Goal: Task Accomplishment & Management: Manage account settings

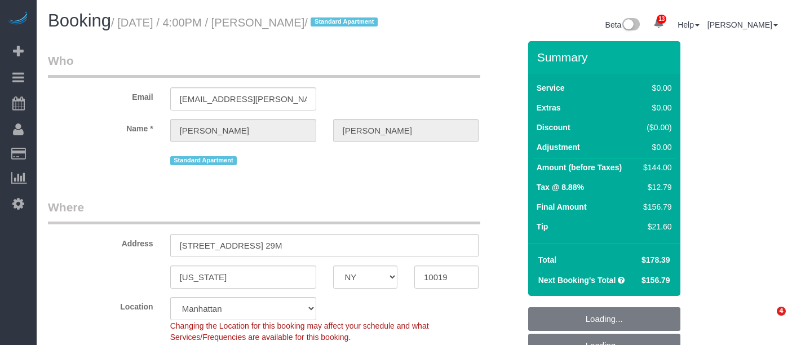
select select "NY"
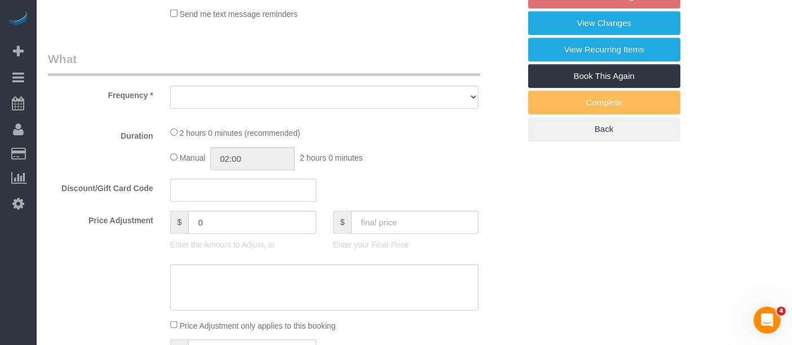
select select "string:[GEOGRAPHIC_DATA]"
select select "object:893"
select select "string:stripe-pm_1Pxy4y4VGloSiKo7MsM83P5T"
select select "number:89"
select select "number:90"
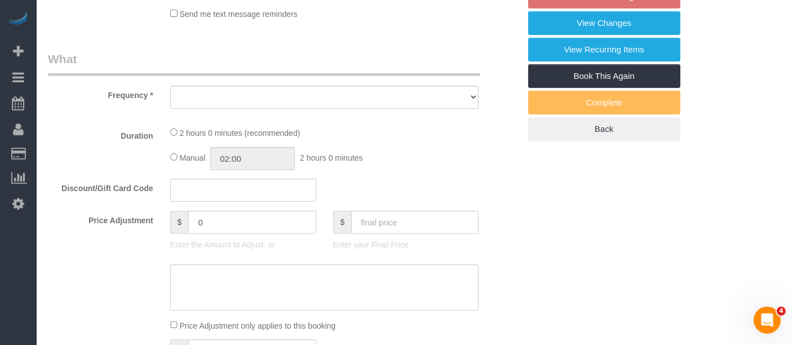
select select "number:15"
select select "number:5"
select select "1"
select select "spot2"
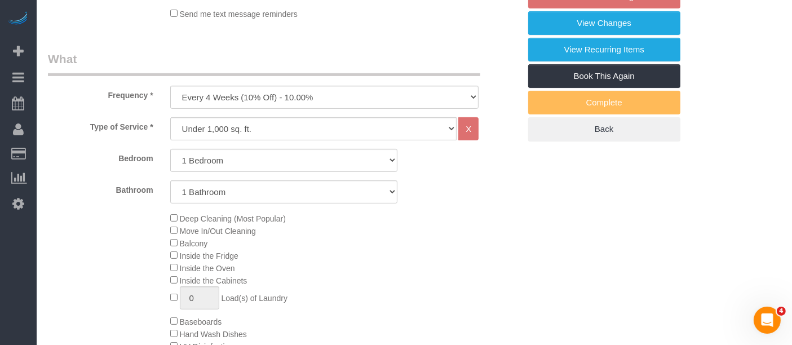
select select "object:1412"
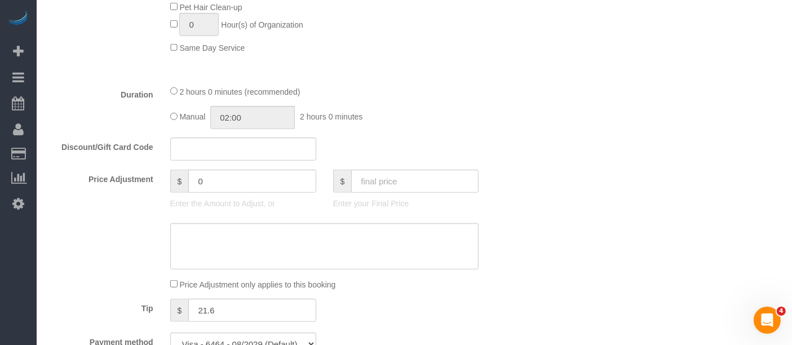
select select "1"
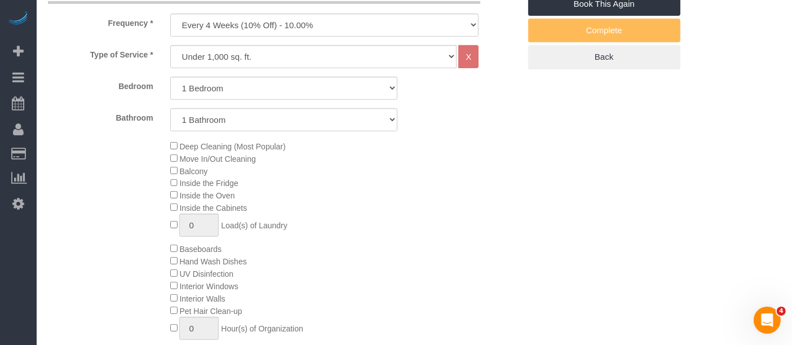
scroll to position [250, 0]
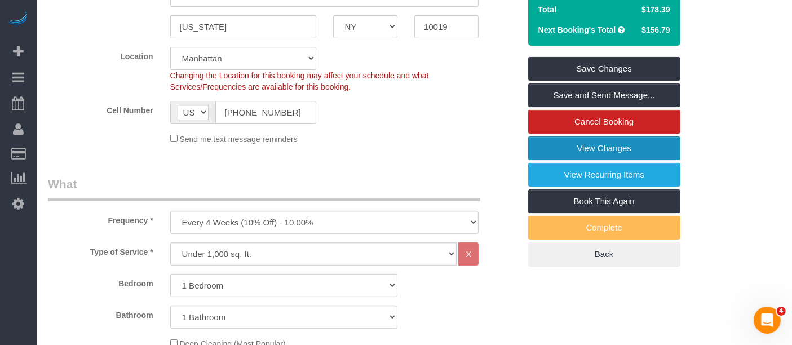
click at [597, 149] on link "View Changes" at bounding box center [604, 148] width 152 height 24
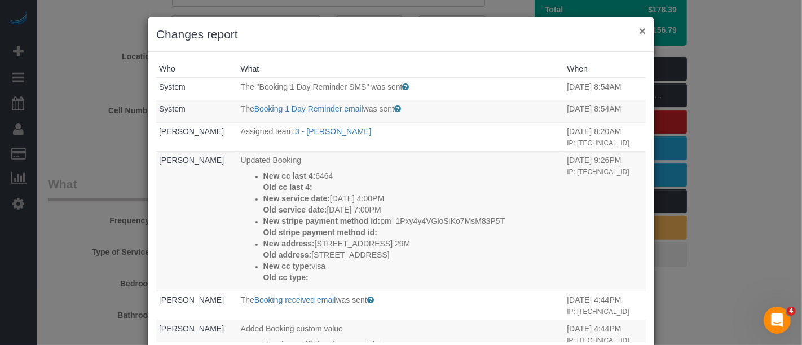
click at [639, 34] on button "×" at bounding box center [642, 31] width 7 height 12
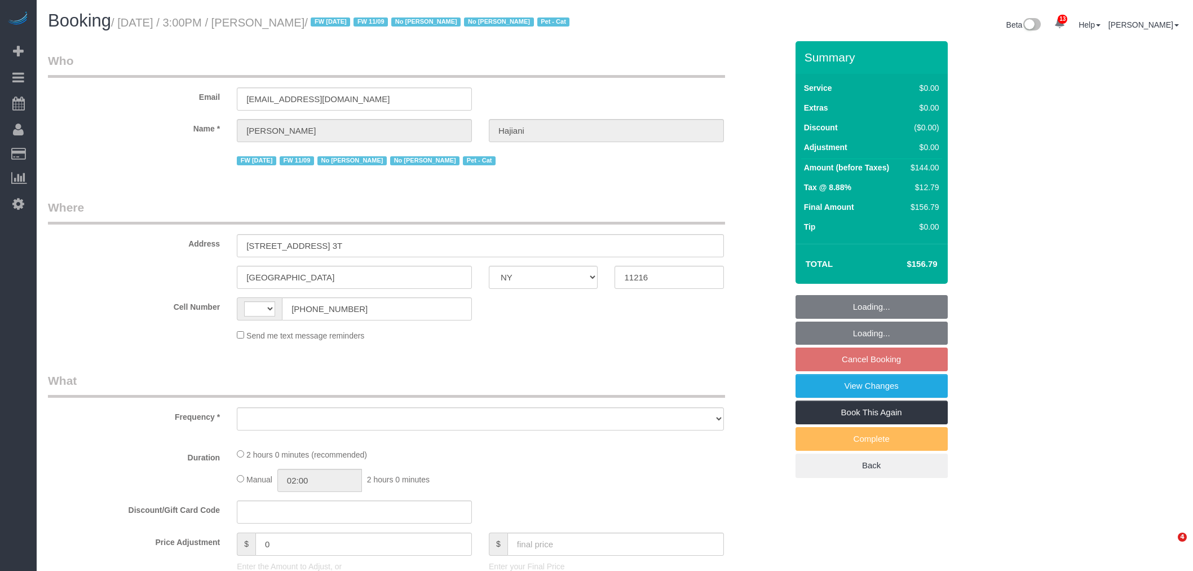
select select "NY"
select select "1"
select select "number:89"
select select "number:90"
select select "number:14"
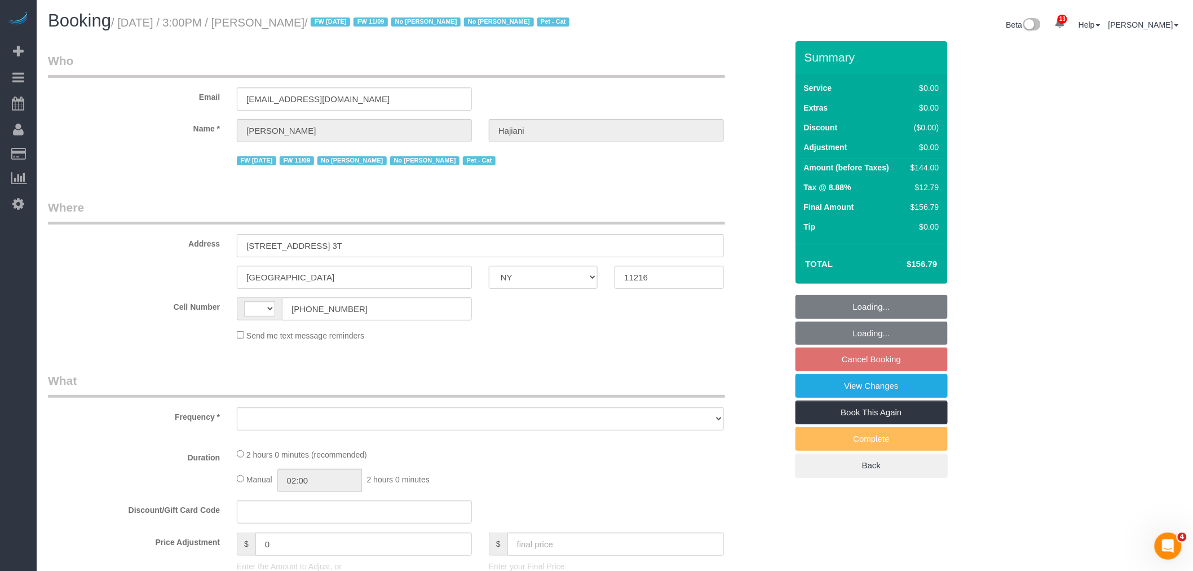
select select "number:7"
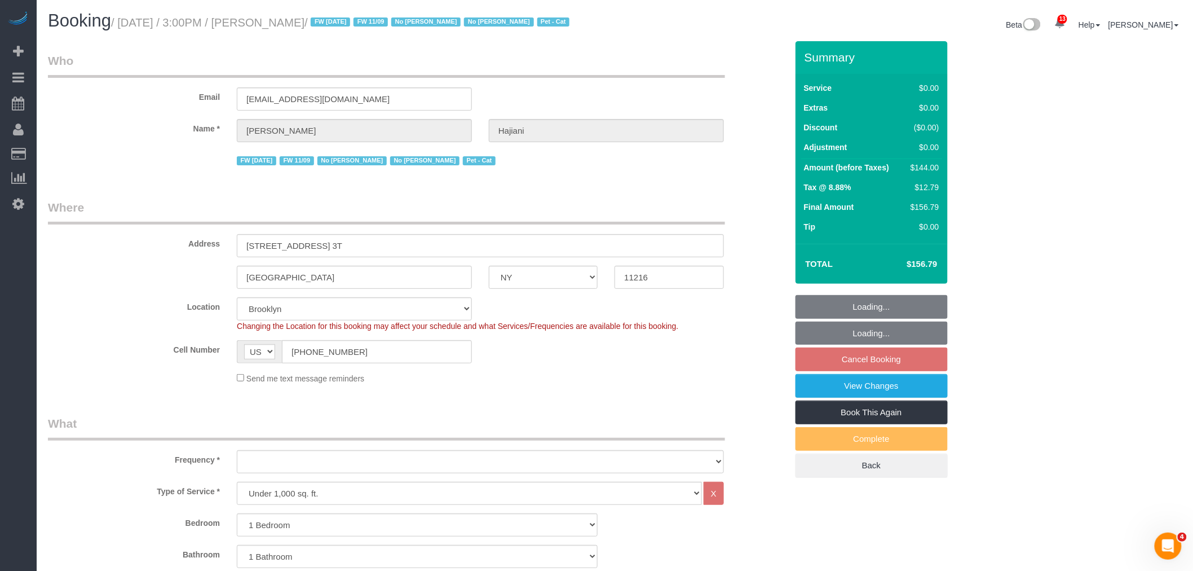
select select "string:[GEOGRAPHIC_DATA]"
select select "string:stripe-pm_1PZDAs4VGloSiKo76tYOeXZu"
select select "object:1370"
select select "spot3"
select select "1"
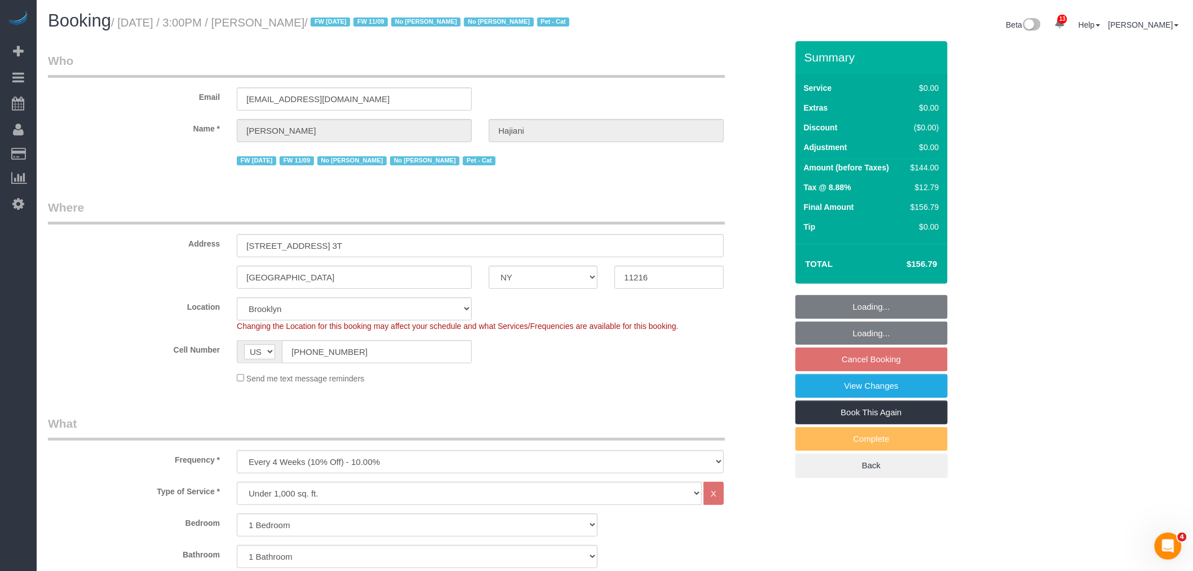
select select "object:1414"
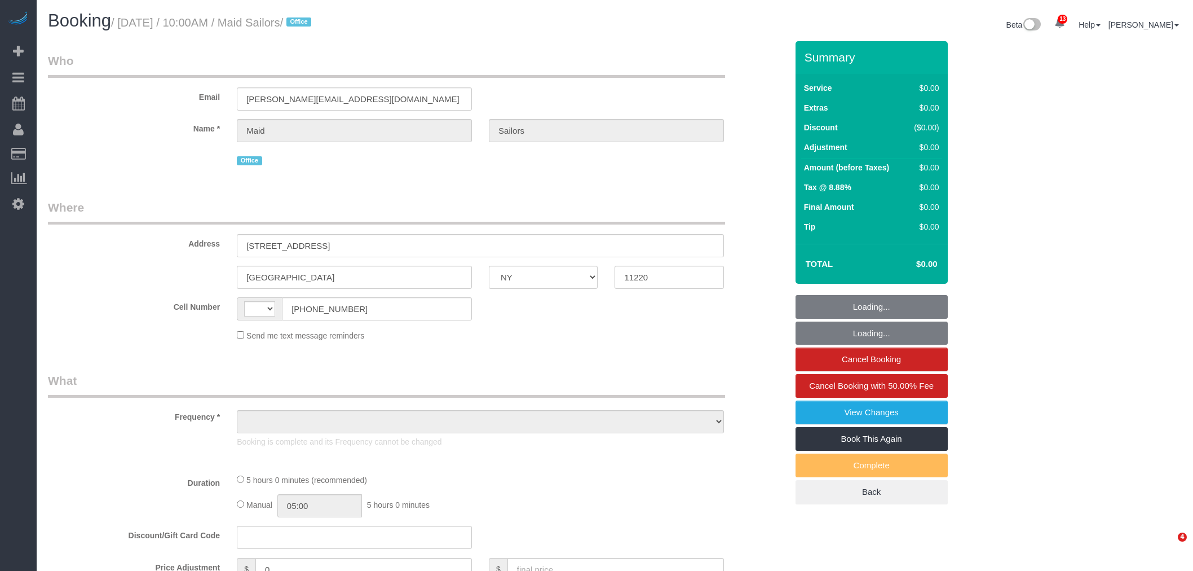
select select "NY"
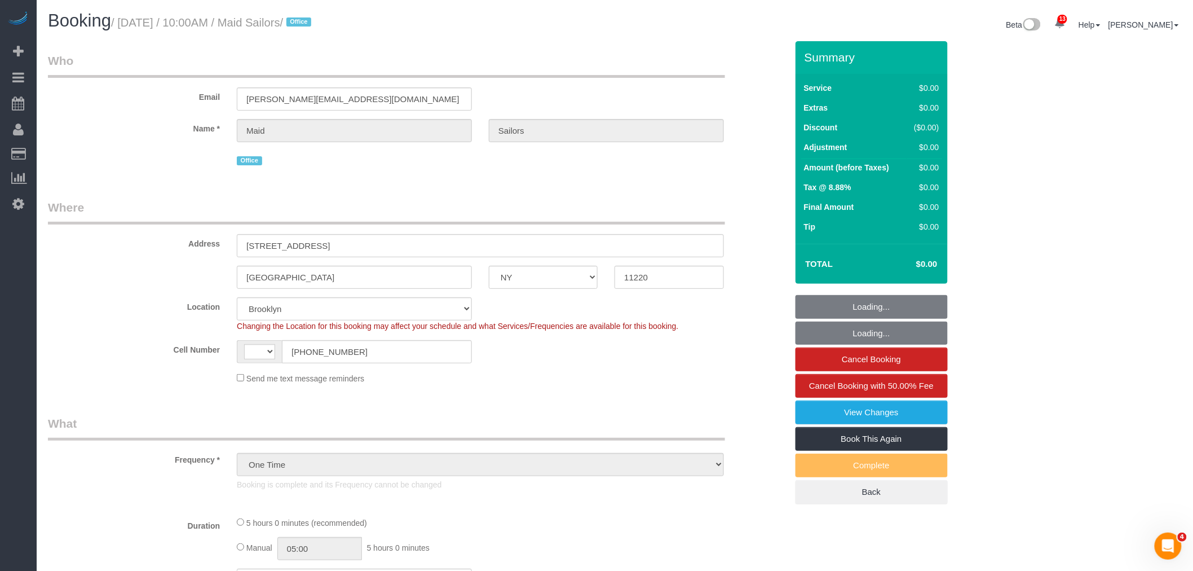
select select "object:736"
select select "string:[GEOGRAPHIC_DATA]"
select select "300"
select select "spot1"
select select "number:89"
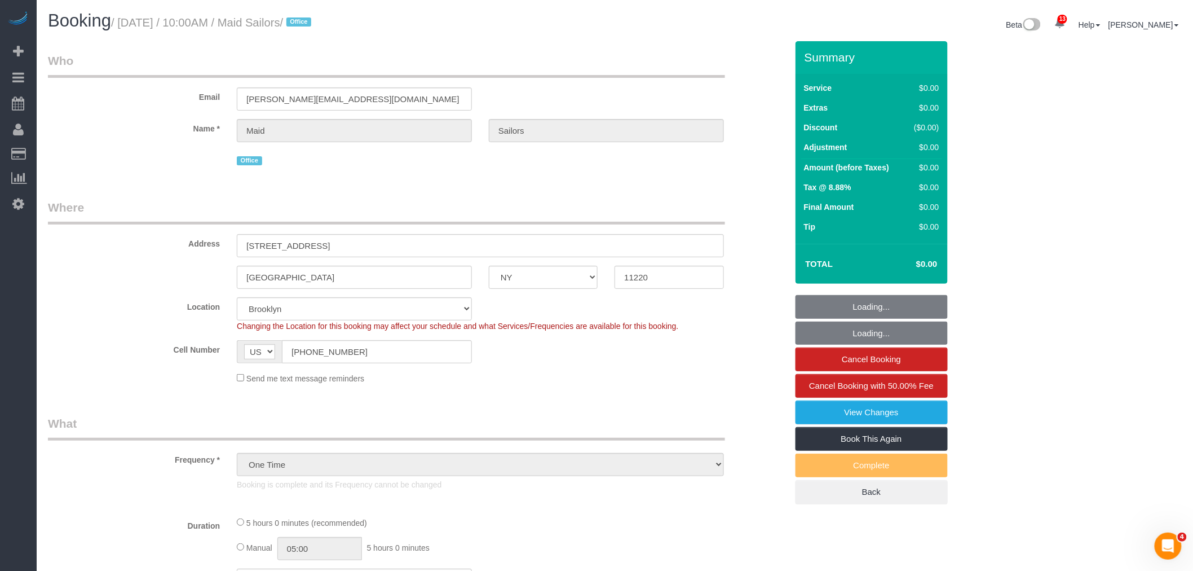
select select "number:90"
select select "number:15"
select select "number:5"
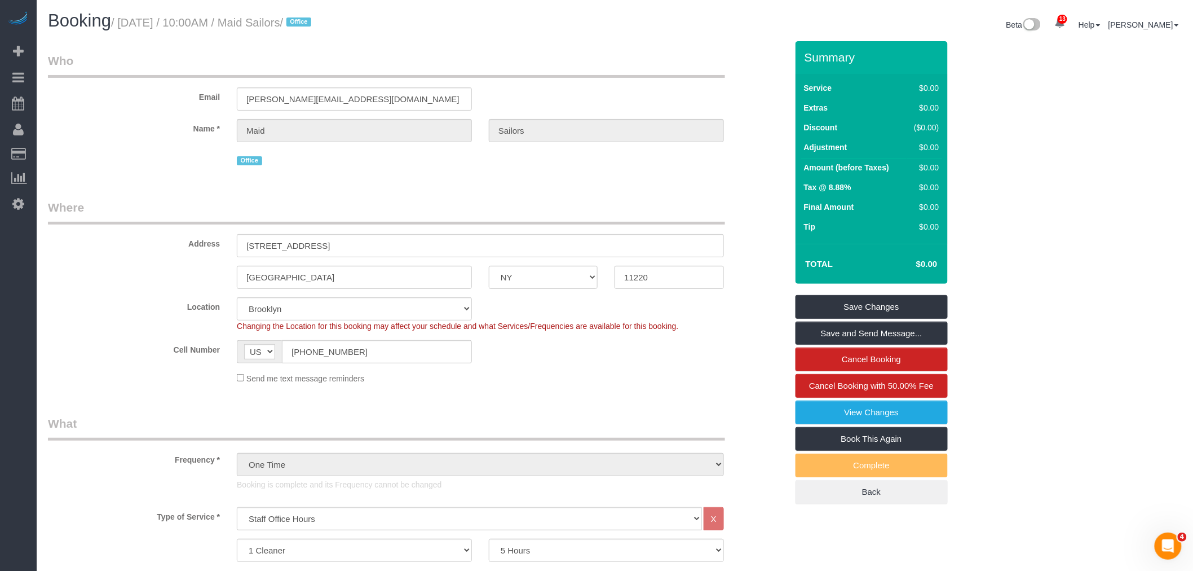
click at [634, 72] on legend "Who" at bounding box center [386, 64] width 677 height 25
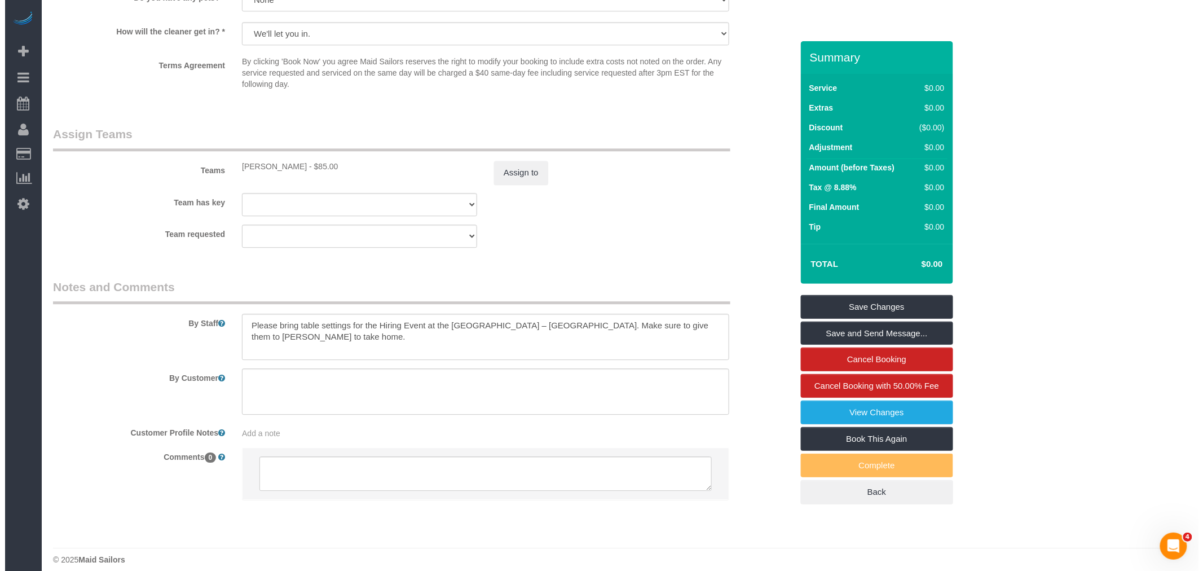
scroll to position [1166, 0]
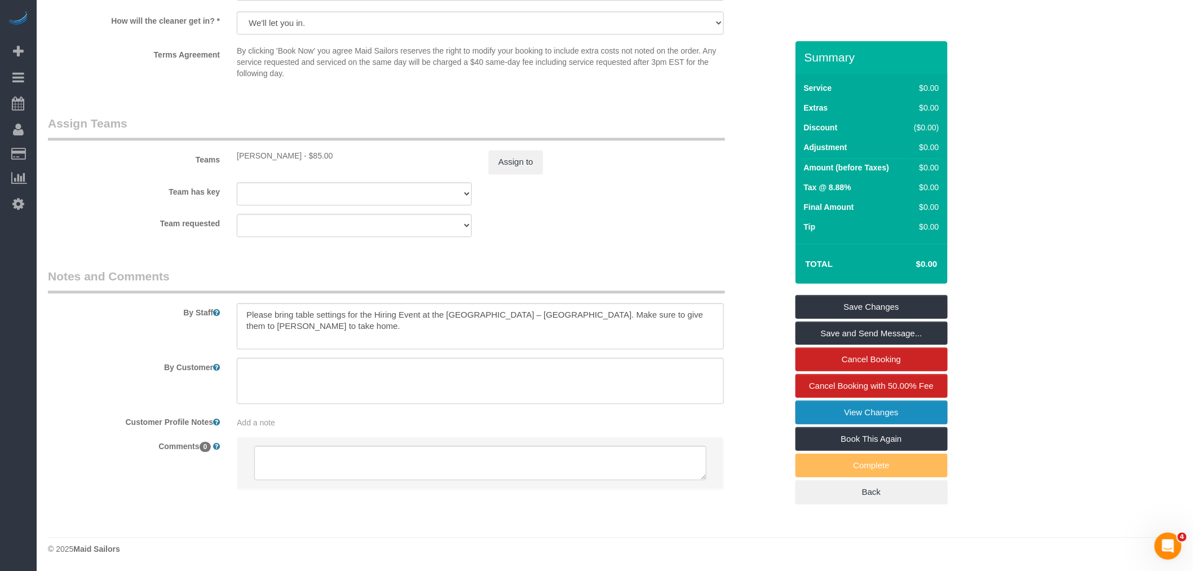
click at [895, 413] on link "View Changes" at bounding box center [872, 412] width 152 height 24
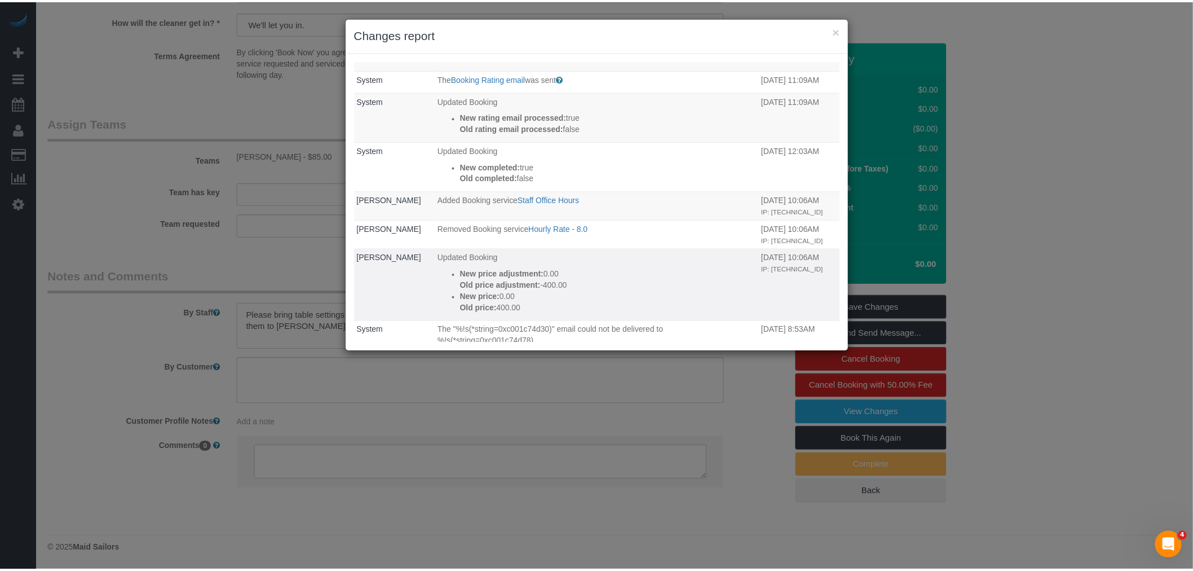
scroll to position [0, 0]
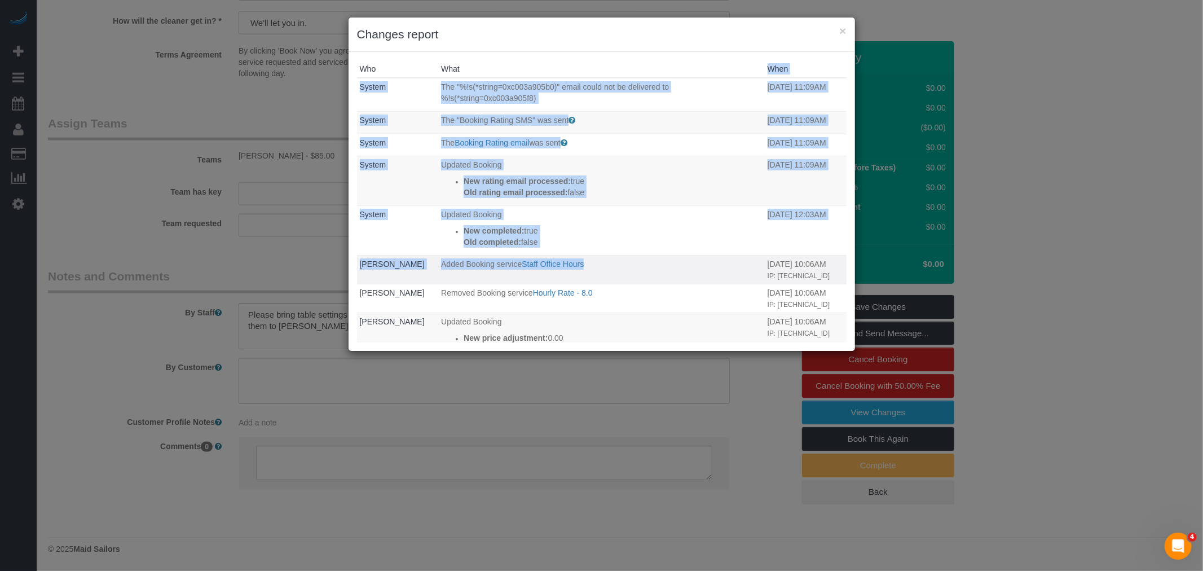
drag, startPoint x: 450, startPoint y: 73, endPoint x: 691, endPoint y: 271, distance: 311.3
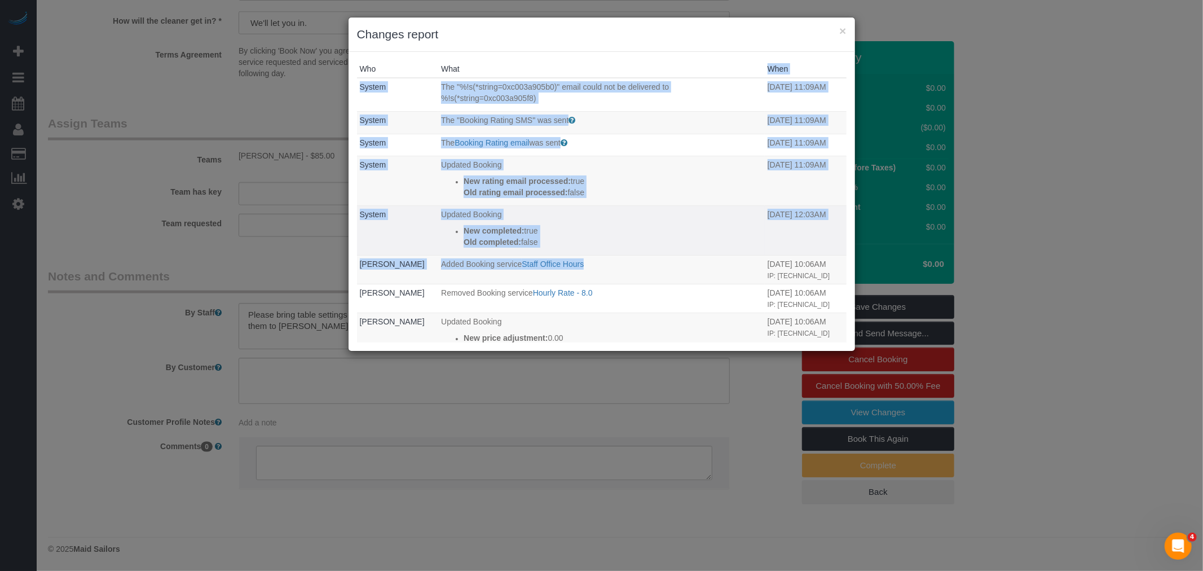
click at [650, 243] on p "Old completed: false" at bounding box center [613, 241] width 298 height 11
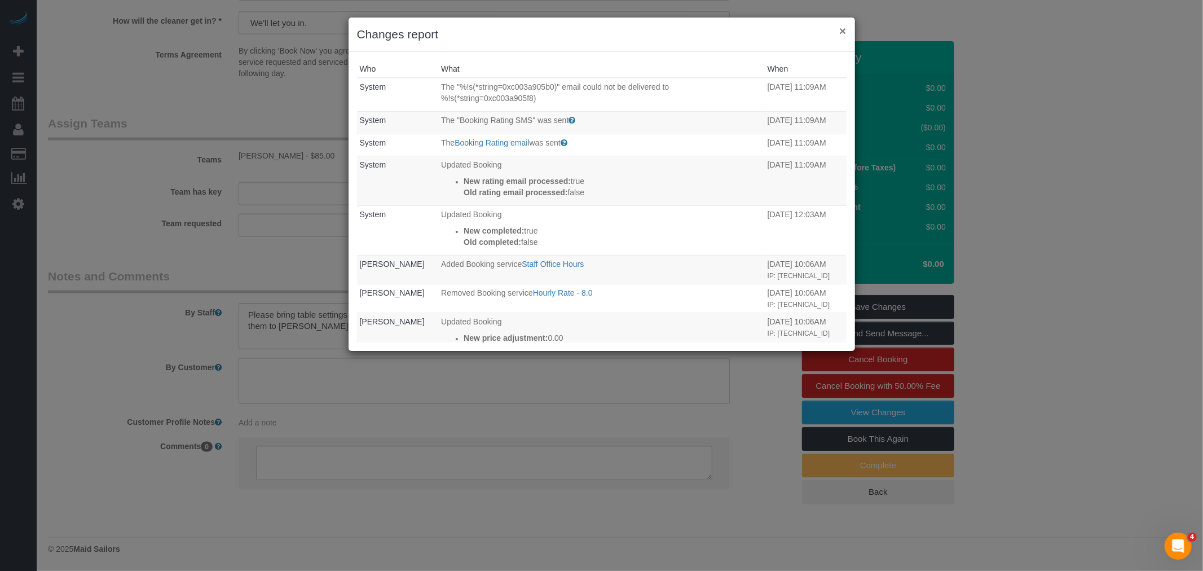
click at [841, 32] on button "×" at bounding box center [842, 31] width 7 height 12
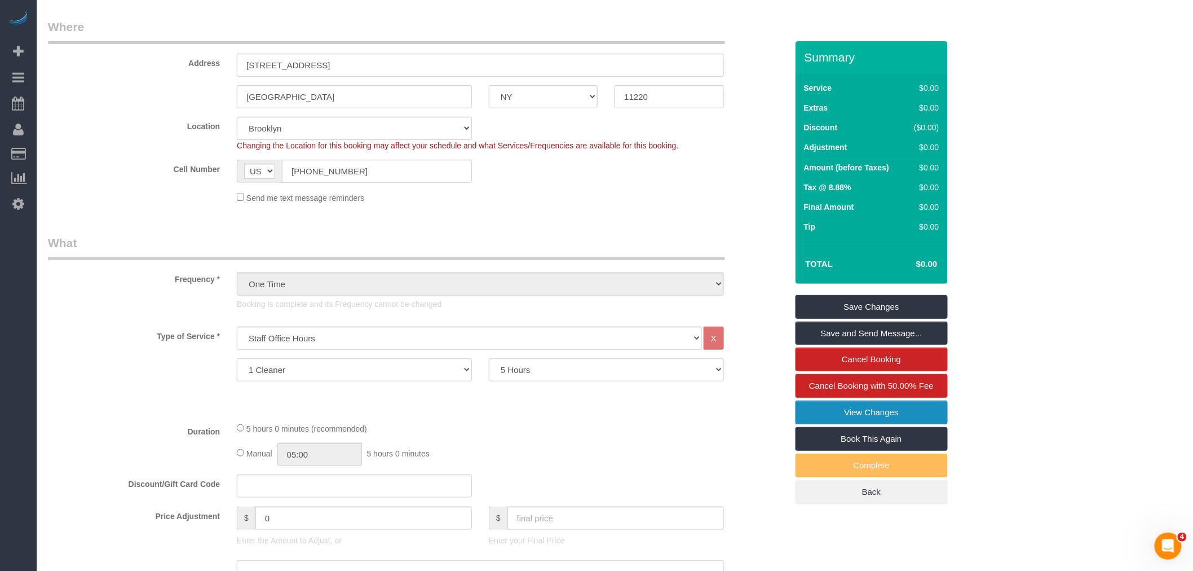
scroll to position [164, 0]
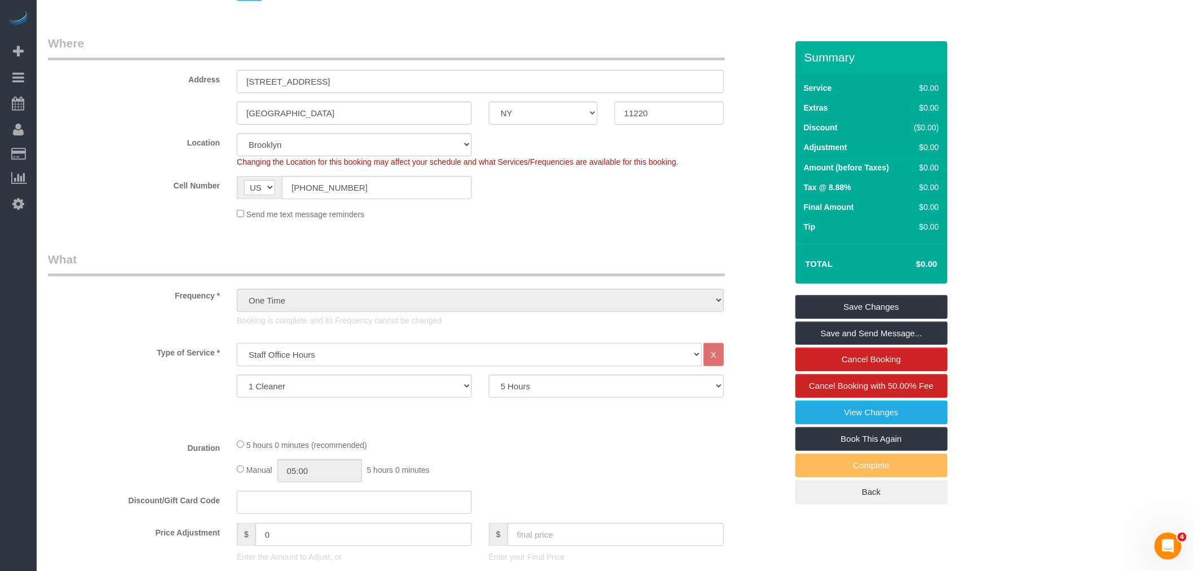
click at [442, 345] on select "Under 1,000 sq. ft. 1,001 - 1,500 sq. ft. 1,500+ sq. ft. Custom Cleaning Office…" at bounding box center [469, 354] width 465 height 23
click at [602, 449] on div "5 hours 0 minutes (recommended)" at bounding box center [480, 444] width 487 height 12
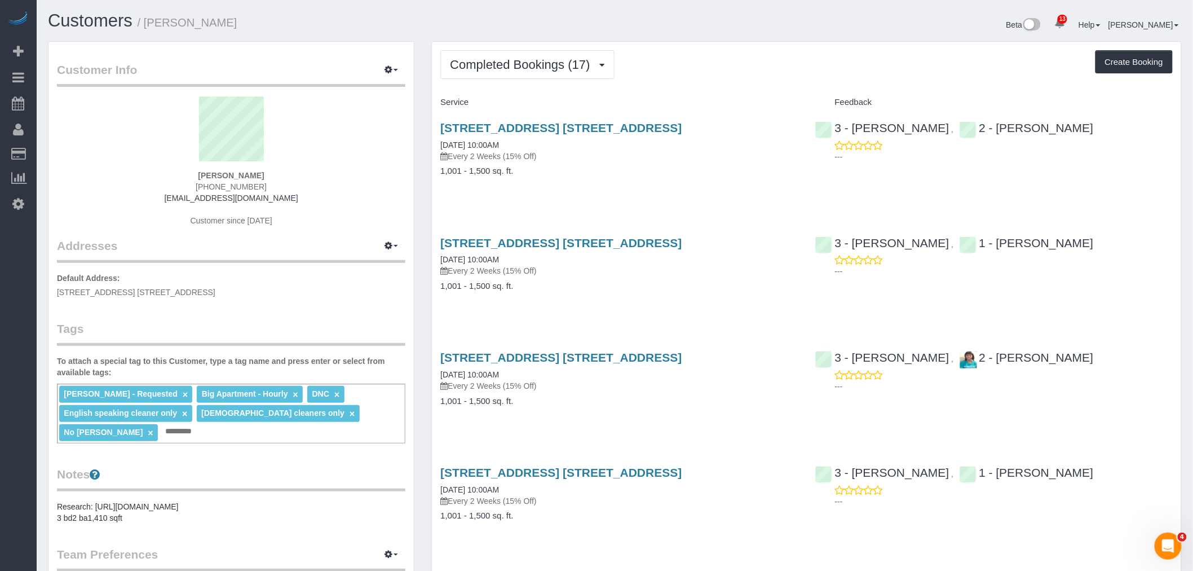
click at [515, 63] on span "Completed Bookings (17)" at bounding box center [522, 65] width 145 height 14
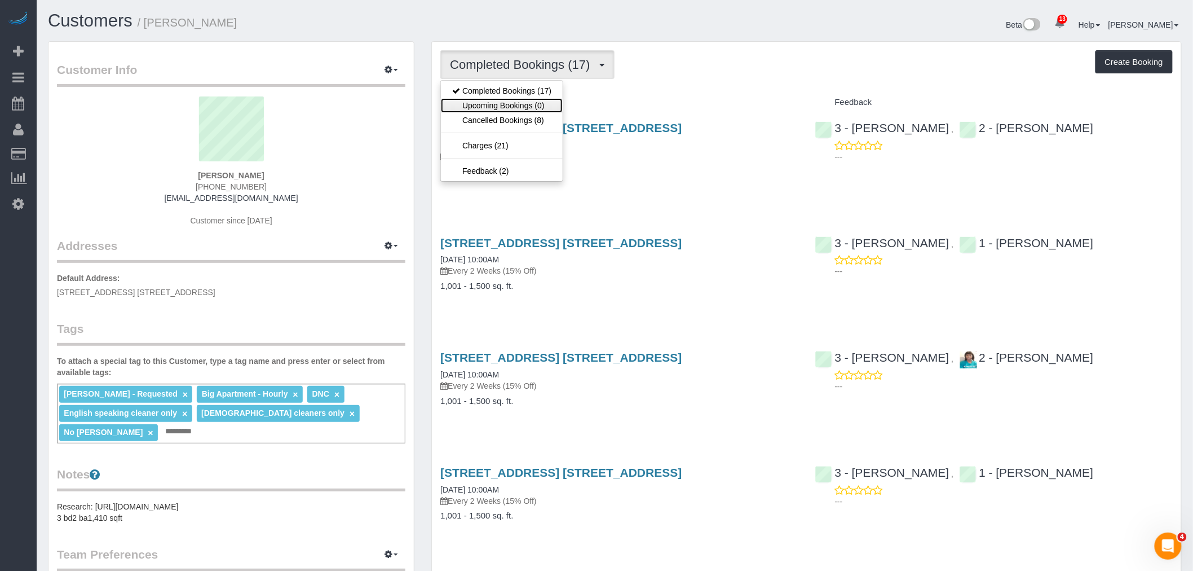
click at [501, 104] on link "Upcoming Bookings (0)" at bounding box center [502, 105] width 122 height 15
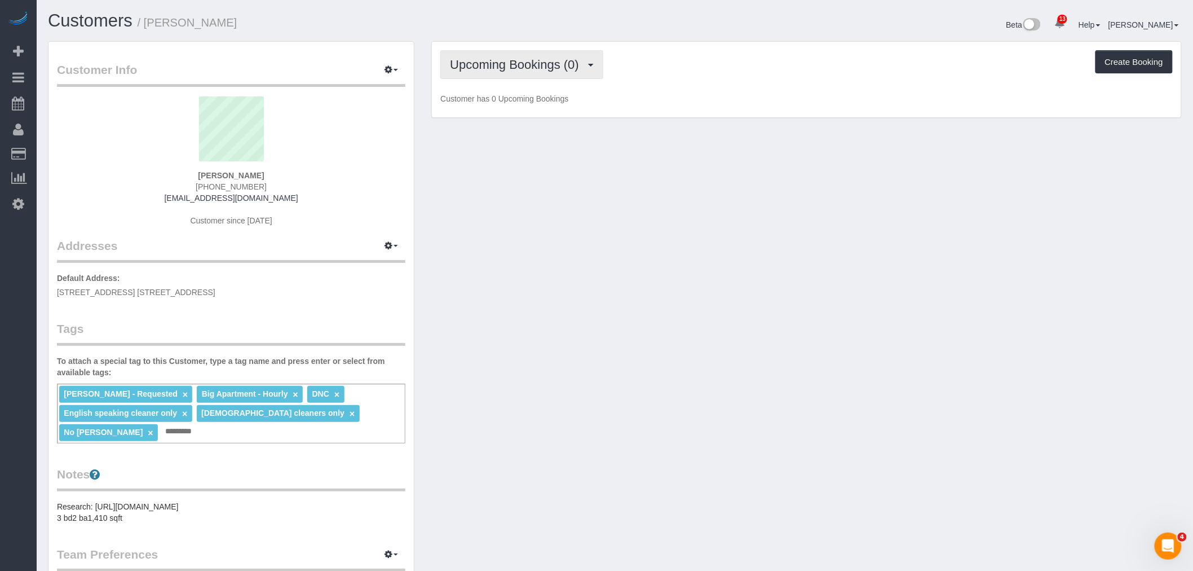
click at [512, 55] on button "Upcoming Bookings (0)" at bounding box center [521, 64] width 163 height 29
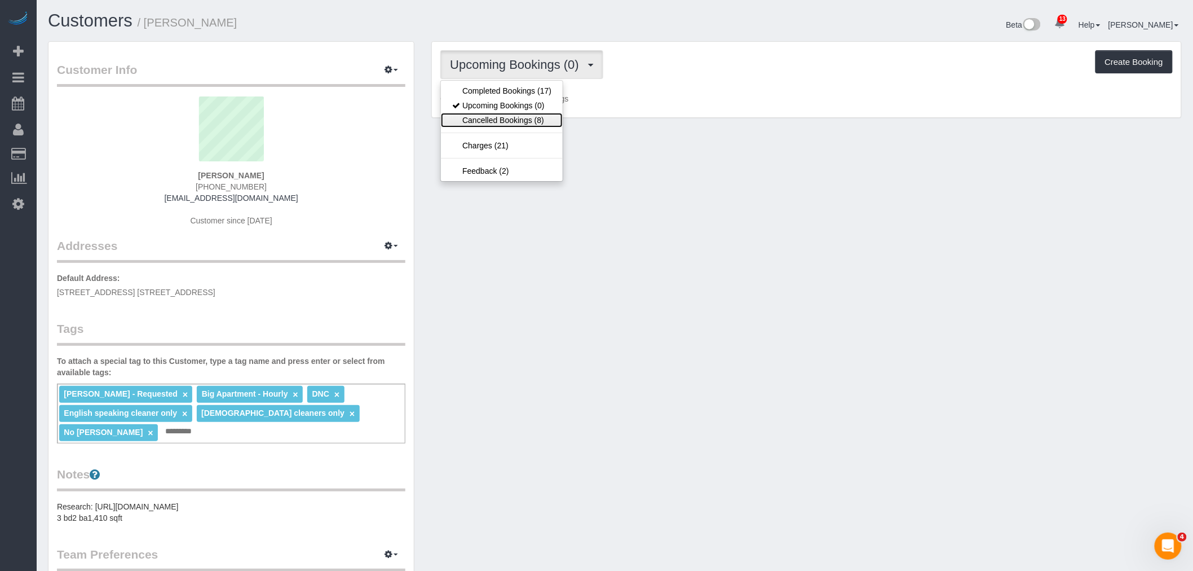
click at [510, 118] on link "Cancelled Bookings (8)" at bounding box center [502, 120] width 122 height 15
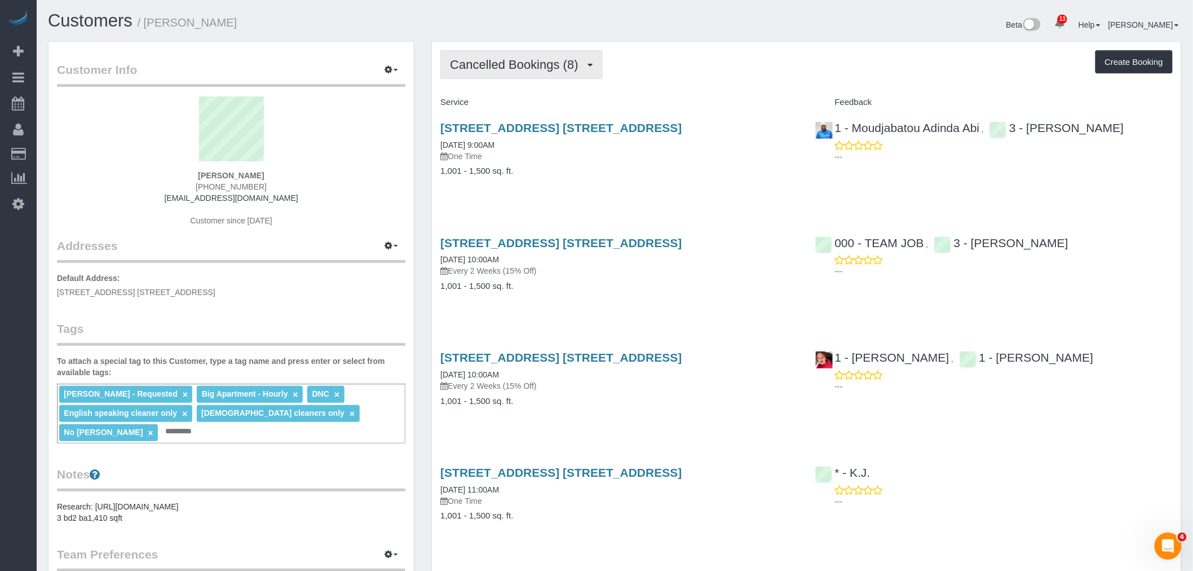
click at [513, 68] on span "Cancelled Bookings (8)" at bounding box center [517, 65] width 134 height 14
click at [668, 62] on div "Cancelled Bookings (8) Completed Bookings (17) Upcoming Bookings (0) Cancelled …" at bounding box center [806, 64] width 732 height 29
drag, startPoint x: 188, startPoint y: 174, endPoint x: 261, endPoint y: 167, distance: 73.6
click at [261, 167] on div "Amy Baron (646) 243-5228 amydouglassings@gmail.com Customer since 2024" at bounding box center [231, 166] width 348 height 141
drag, startPoint x: 261, startPoint y: 171, endPoint x: 195, endPoint y: 173, distance: 65.4
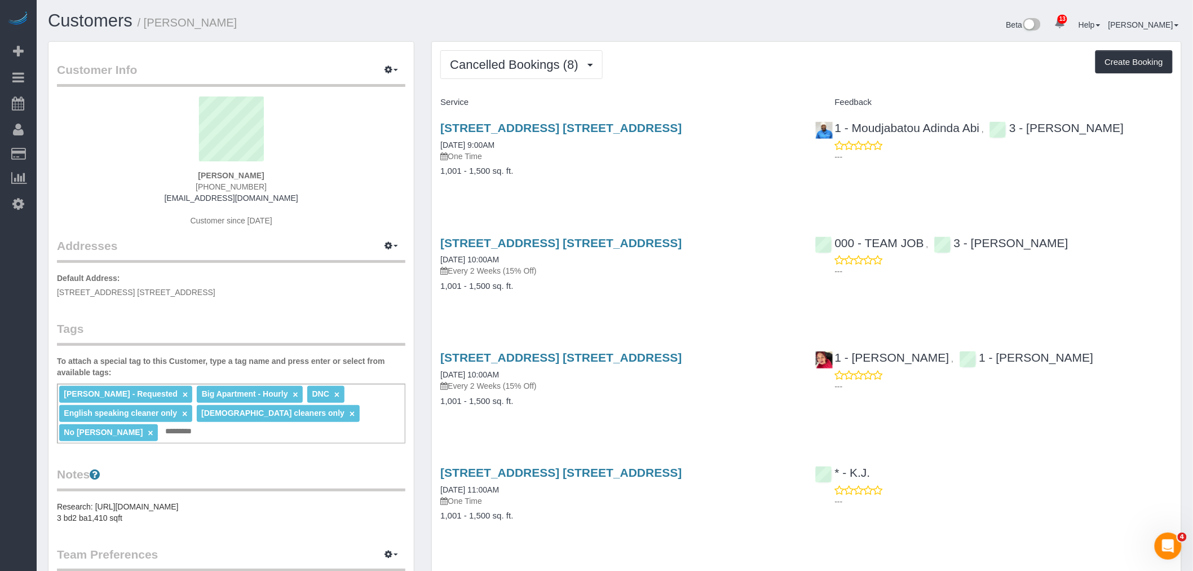
click at [195, 173] on div "Amy Baron (646) 243-5228 amydouglassings@gmail.com Customer since 2024" at bounding box center [231, 166] width 348 height 141
copy strong "Amy Baron"
click at [501, 72] on button "Cancelled Bookings (8)" at bounding box center [521, 64] width 162 height 29
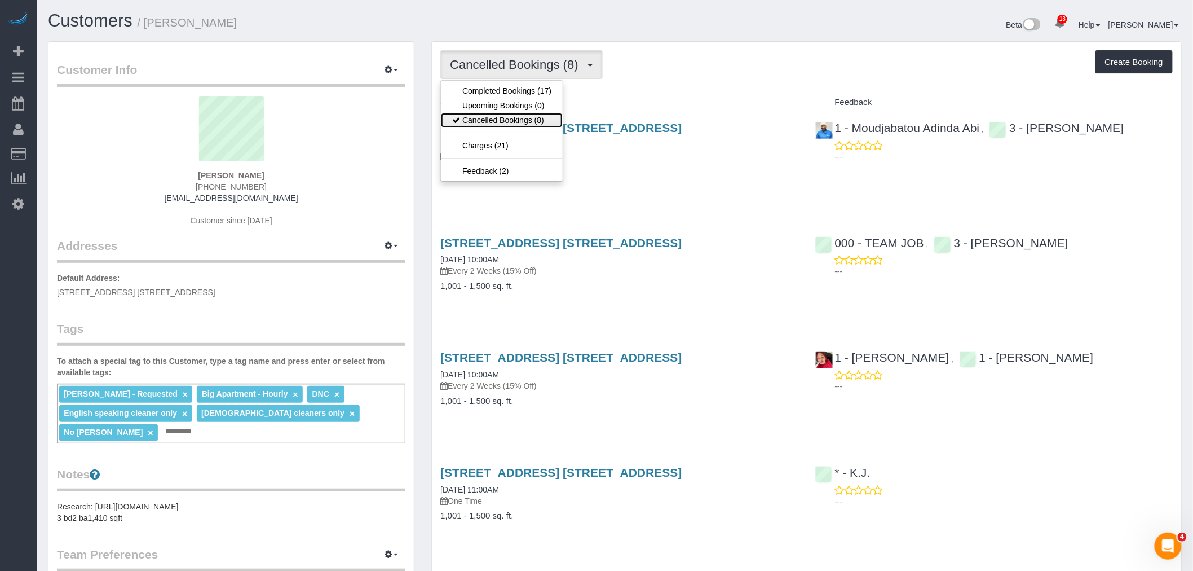
click at [517, 120] on link "Cancelled Bookings (8)" at bounding box center [502, 120] width 122 height 15
click at [530, 66] on span "Cancelled Bookings (8)" at bounding box center [517, 65] width 134 height 14
click at [718, 83] on div "Cancelled Bookings (8) Completed Bookings (17) Upcoming Bookings (0) Cancelled …" at bounding box center [806, 541] width 749 height 998
